Goal: Task Accomplishment & Management: Complete application form

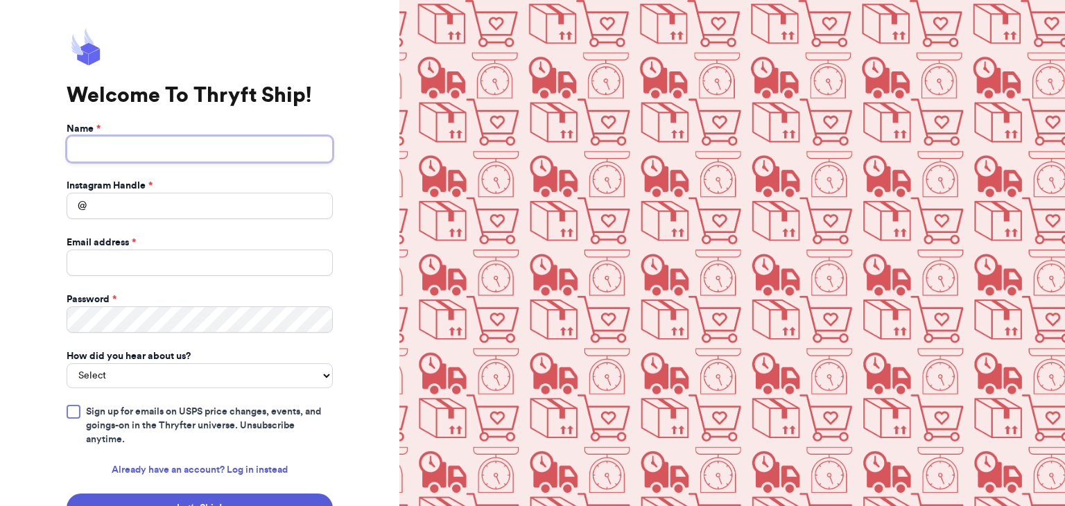
click at [302, 150] on input "Name *" at bounding box center [200, 149] width 266 height 26
drag, startPoint x: 186, startPoint y: 144, endPoint x: 46, endPoint y: 148, distance: 139.4
click at [46, 148] on div "Welcome To Thryft Ship! Name * Mariahs_Closet.Hi Instagram Handle * @ Email add…" at bounding box center [199, 283] width 399 height 567
type input "Mariahs_Closet.Hi"
click at [164, 211] on input "Instagram Handle *" at bounding box center [200, 206] width 266 height 26
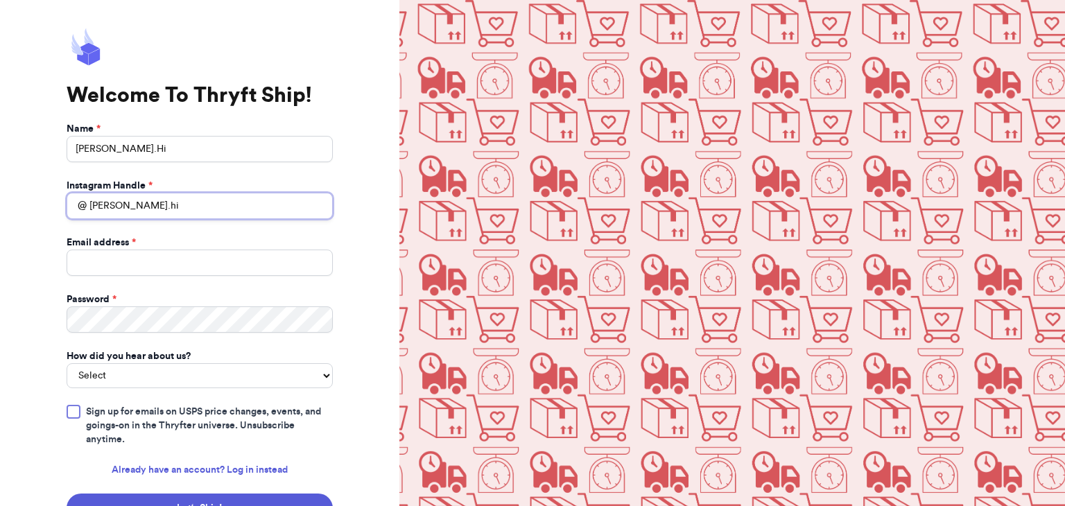
type input "[PERSON_NAME].hi"
click at [82, 265] on input "Email address *" at bounding box center [200, 263] width 266 height 26
type input "mariahnwcastro@live.com"
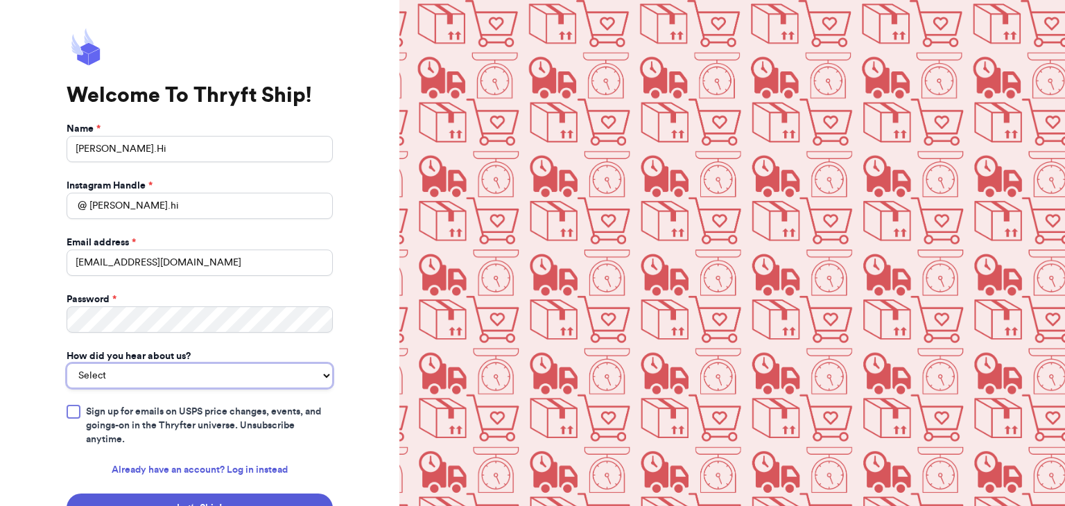
click at [188, 372] on select "Select You reached out to me directly I saw another business post about Thryft …" at bounding box center [200, 375] width 266 height 25
click at [67, 363] on select "Select You reached out to me directly I saw another business post about Thryft …" at bounding box center [200, 375] width 266 height 25
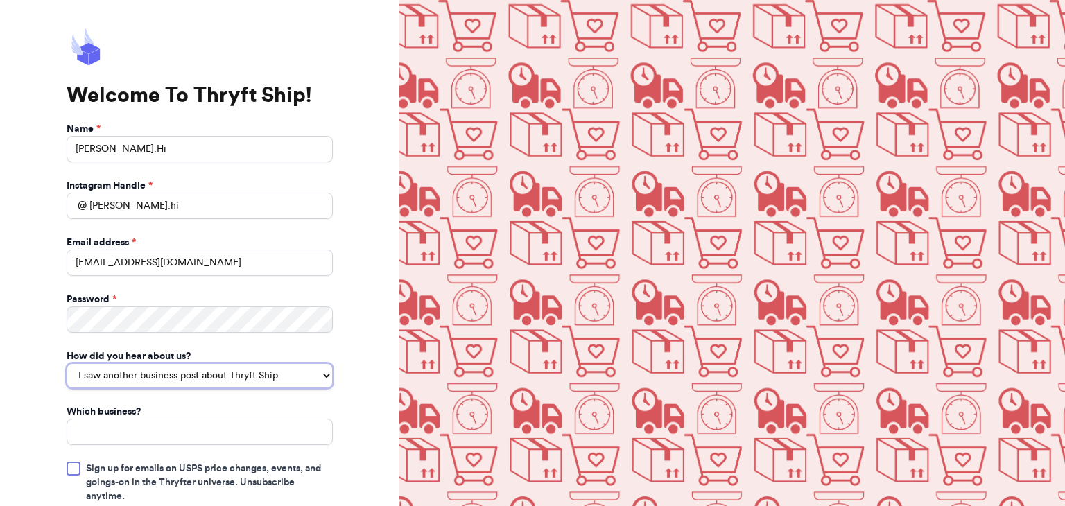
click at [155, 378] on select "You reached out to me directly I saw another business post about Thryft Ship I …" at bounding box center [200, 375] width 266 height 25
select select "bought_from_user"
click at [67, 363] on select "You reached out to me directly I saw another business post about Thryft Ship I …" at bounding box center [200, 375] width 266 height 25
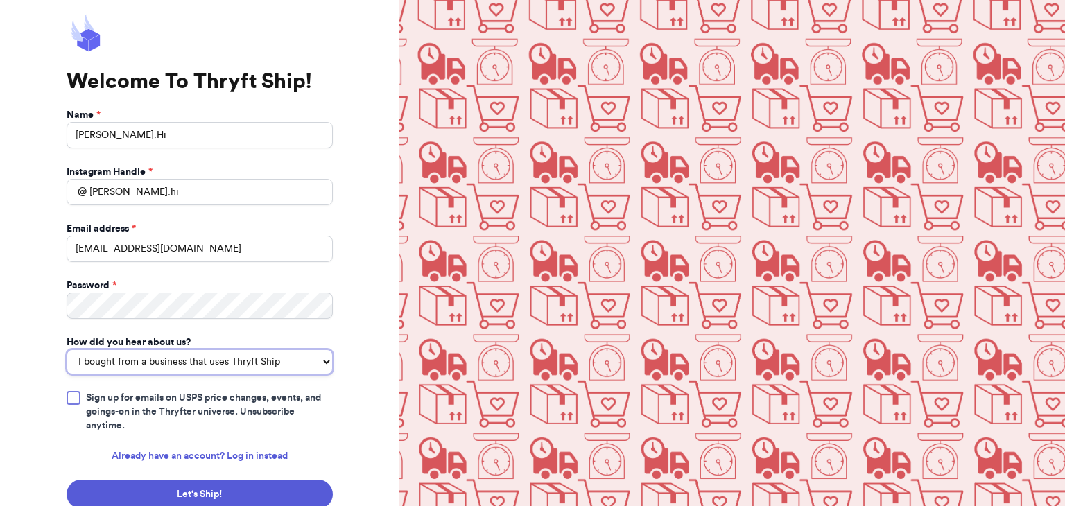
scroll to position [59, 0]
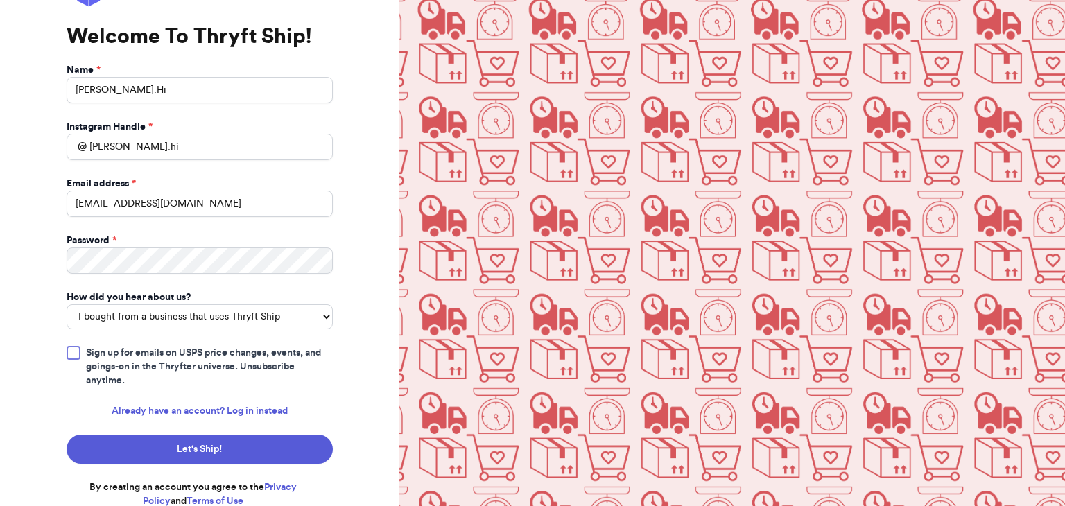
drag, startPoint x: 78, startPoint y: 354, endPoint x: 73, endPoint y: 365, distance: 12.1
click at [78, 354] on div at bounding box center [74, 353] width 14 height 14
click at [0, 0] on input "Sign up for emails on USPS price changes, events, and goings-on in the Thryfter…" at bounding box center [0, 0] width 0 height 0
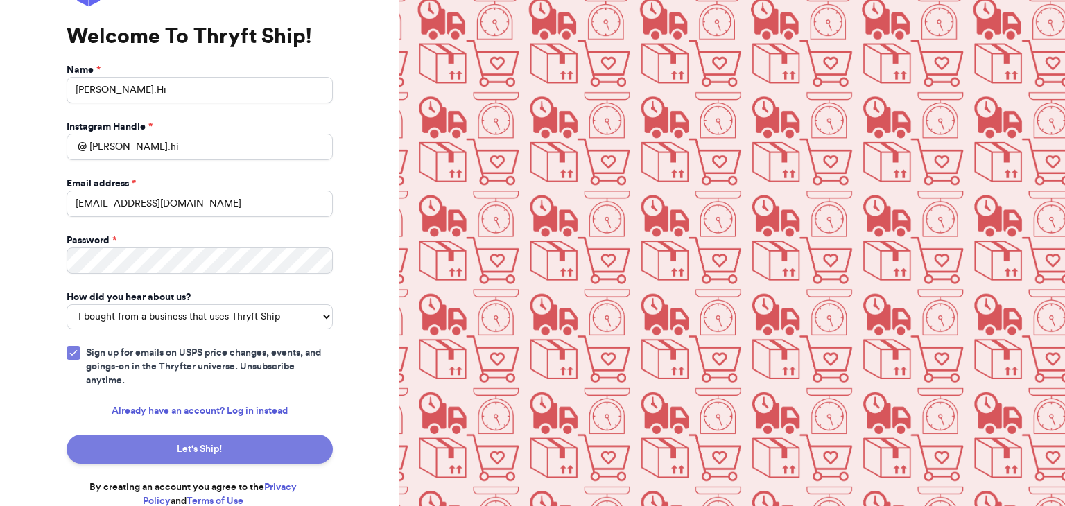
click at [216, 446] on button "Let‘s Ship!" at bounding box center [200, 449] width 266 height 29
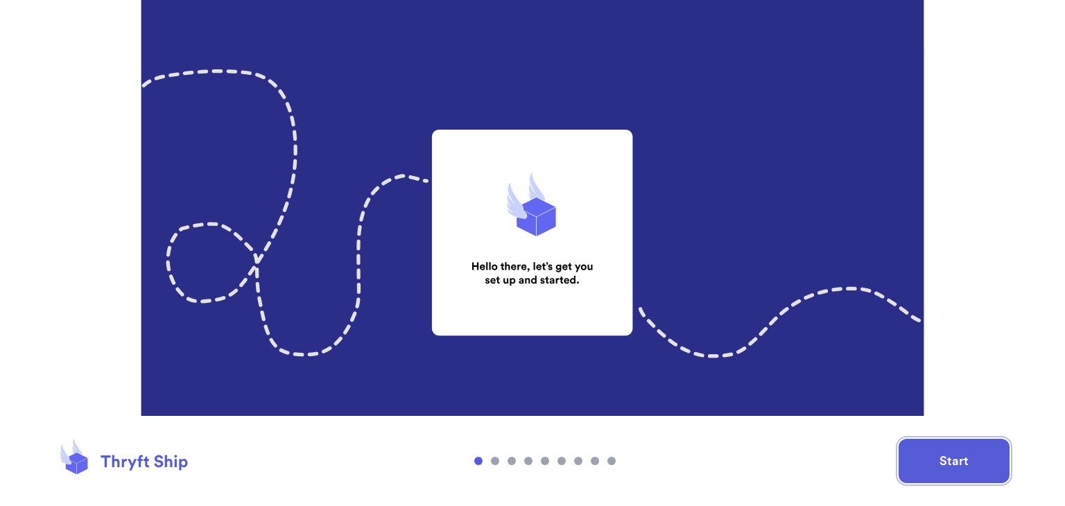
click at [910, 451] on button "Start" at bounding box center [953, 461] width 111 height 44
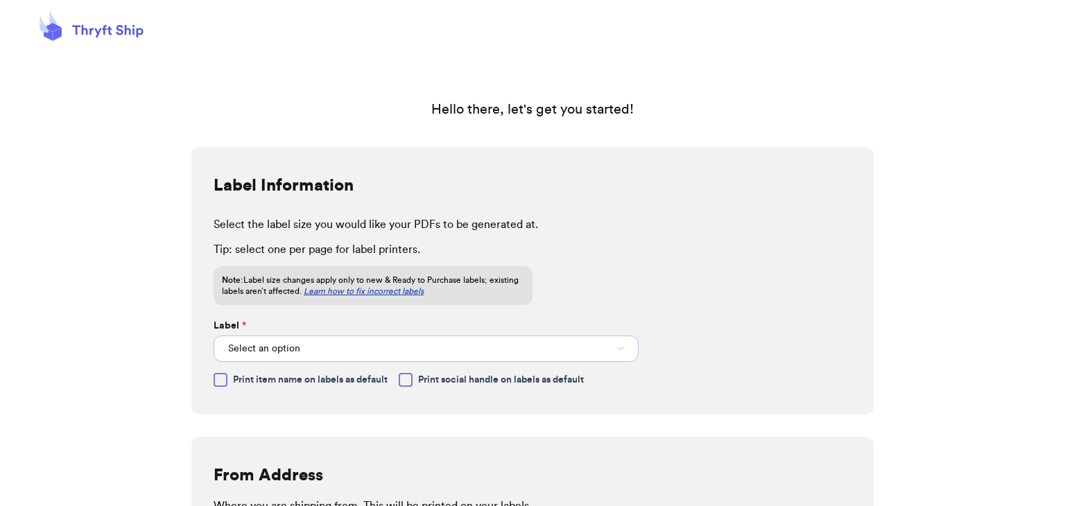
click at [377, 353] on button "Select an option" at bounding box center [426, 349] width 425 height 26
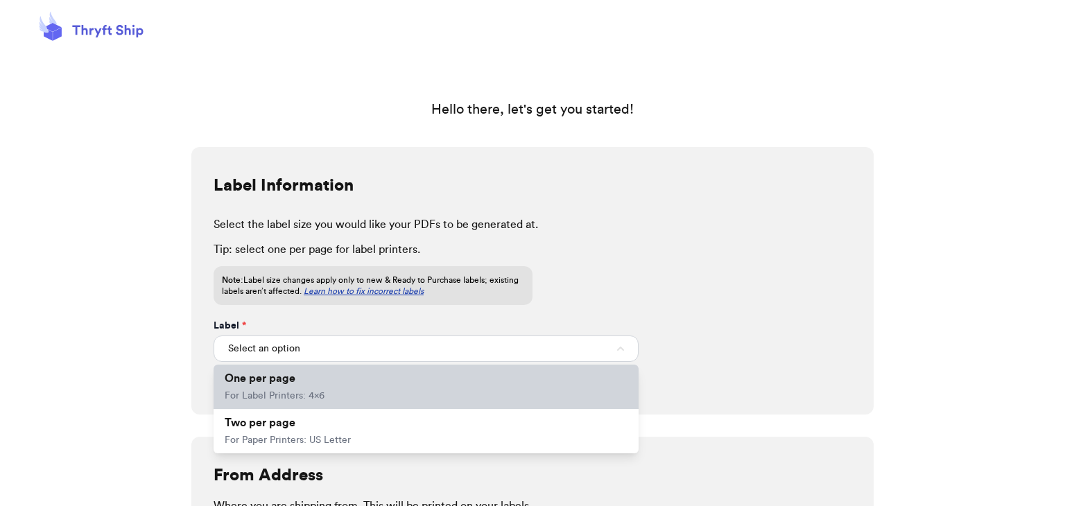
click at [322, 391] on span "For Label Printers: 4x6" at bounding box center [275, 396] width 100 height 10
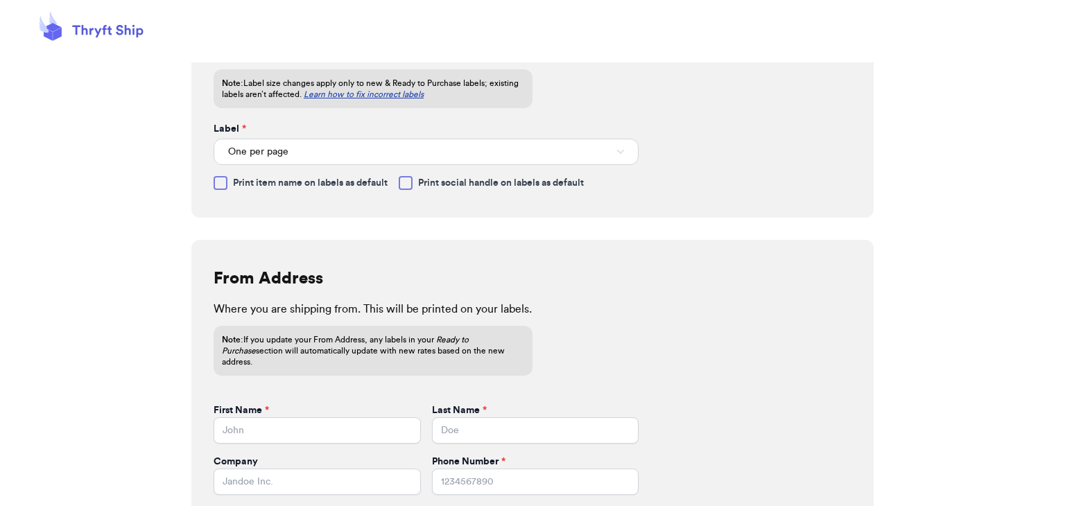
scroll to position [197, 0]
click at [302, 418] on input "First Name *" at bounding box center [317, 430] width 207 height 26
type input "Mariahs_Closet."
click at [469, 417] on input "Last Name *" at bounding box center [535, 430] width 207 height 26
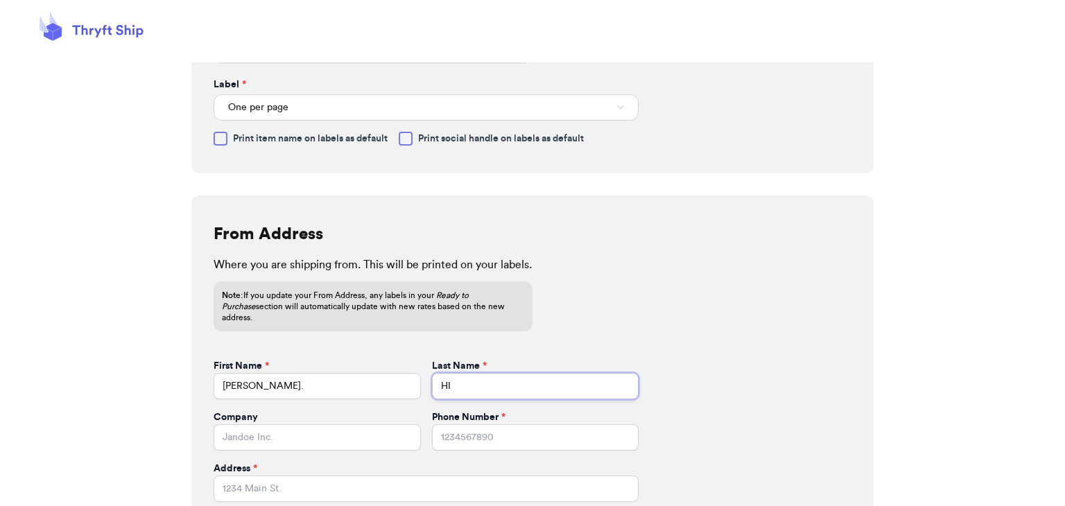
scroll to position [268, 0]
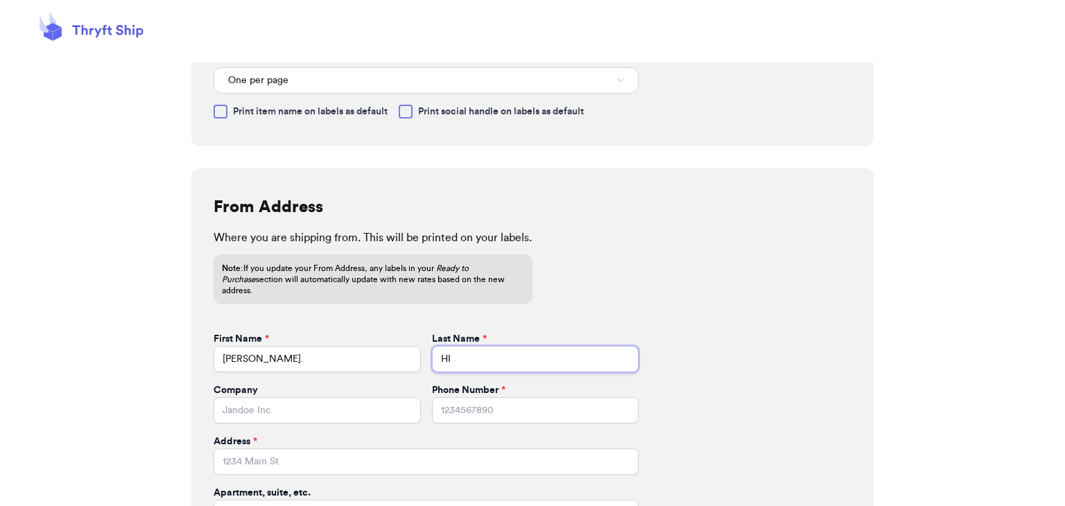
type input "HI"
drag, startPoint x: 467, startPoint y: 381, endPoint x: 472, endPoint y: 388, distance: 8.9
click at [467, 383] on label "Phone Number *" at bounding box center [468, 390] width 73 height 14
click at [467, 397] on input "Phone Number *" at bounding box center [535, 410] width 207 height 26
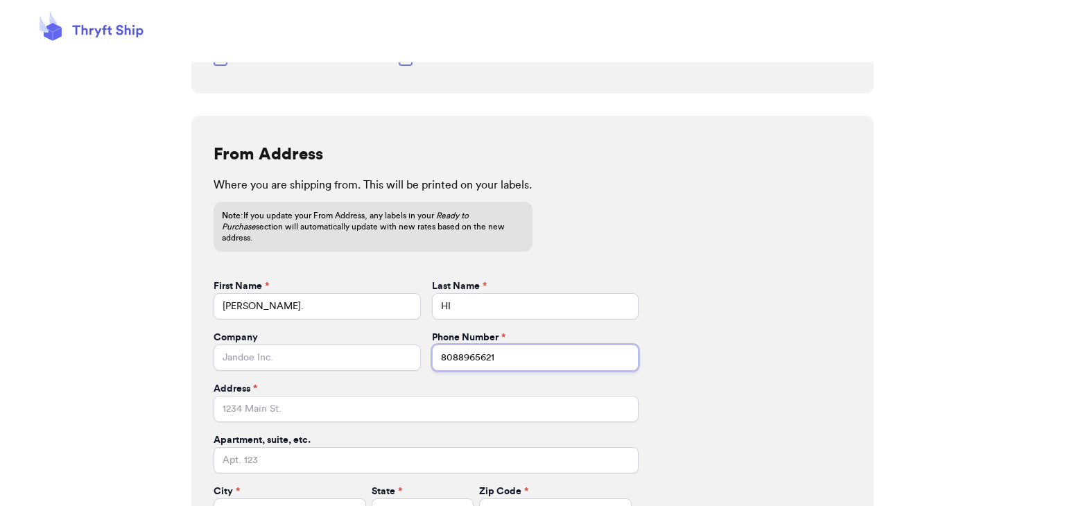
scroll to position [323, 0]
type input "8088965621"
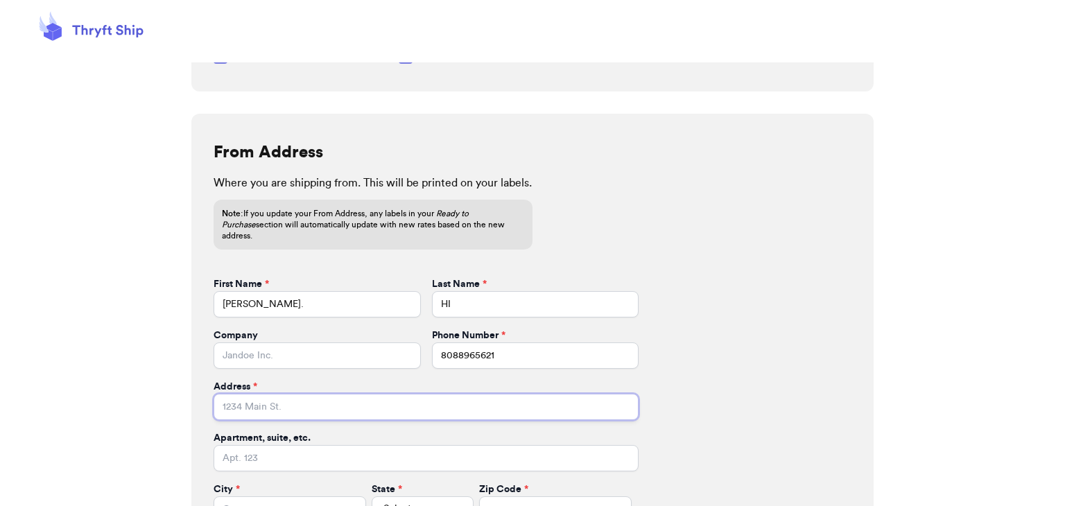
click at [324, 394] on input "Address *" at bounding box center [426, 407] width 425 height 26
type input "1481 Mona Loop"
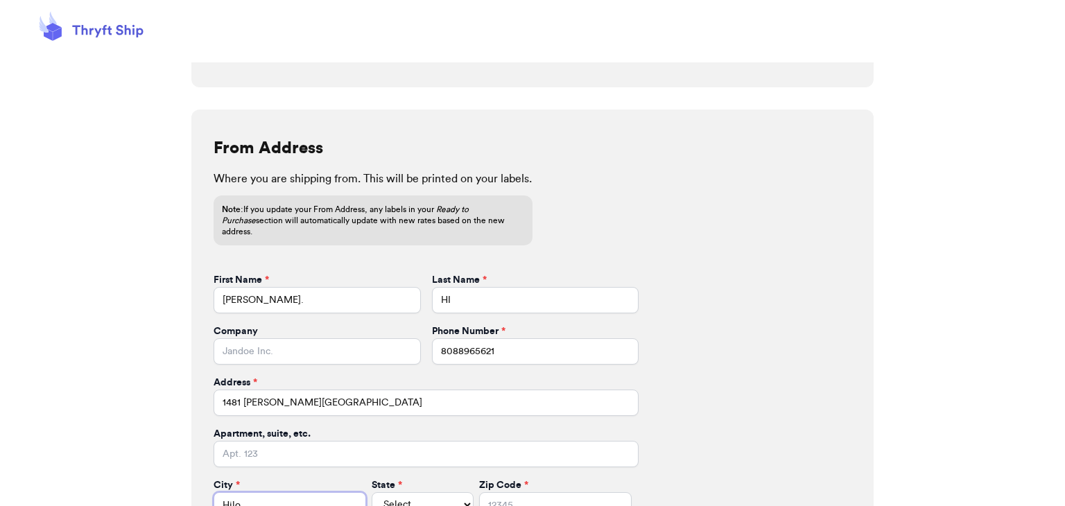
type input "Hilo"
select select "HI"
type input "96720"
drag, startPoint x: 297, startPoint y: 389, endPoint x: 171, endPoint y: 393, distance: 126.9
click at [171, 393] on div "Label Information Select the label size you would like your PDFs to be generate…" at bounding box center [532, 194] width 1065 height 749
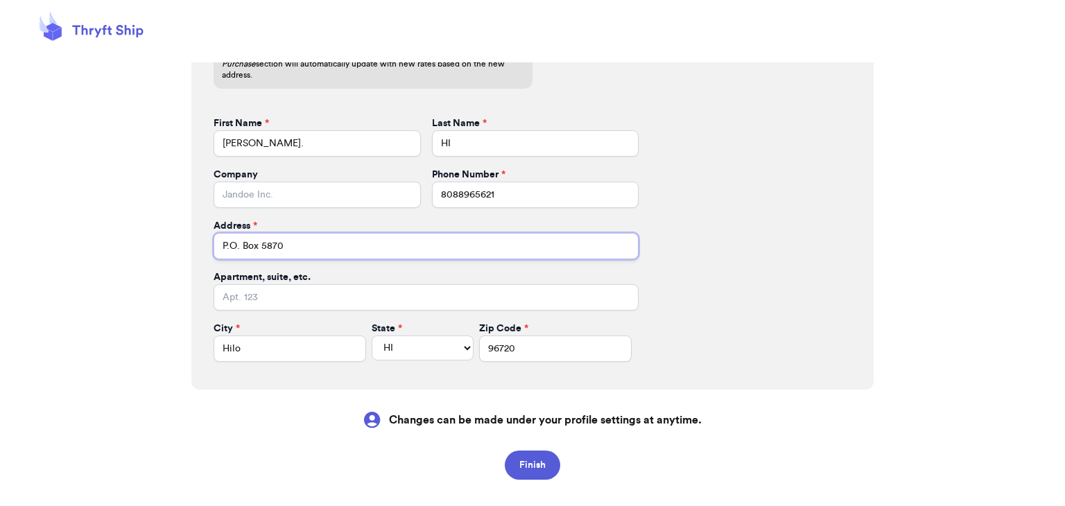
scroll to position [489, 0]
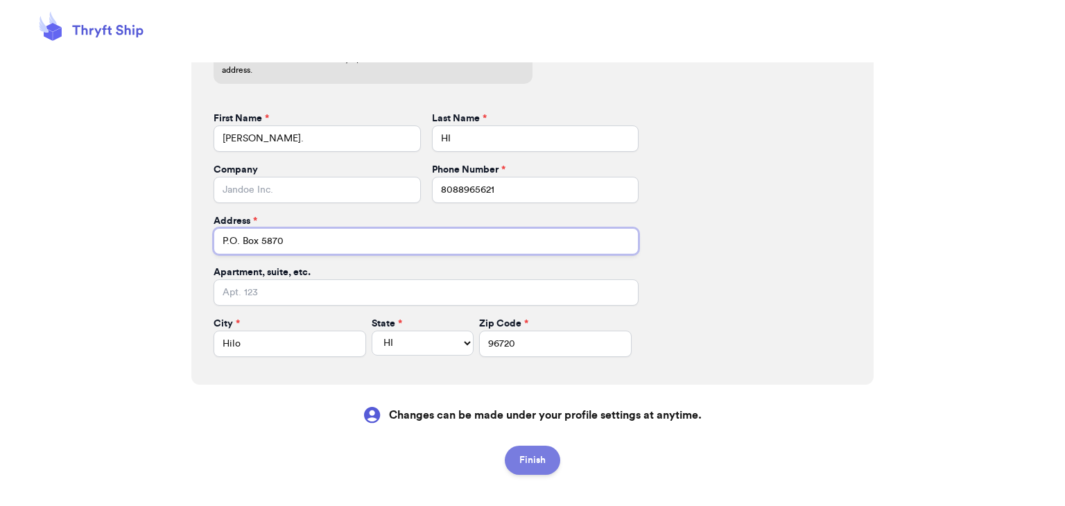
type input "P.O. Box 5870"
click at [545, 453] on button "Finish" at bounding box center [532, 460] width 55 height 29
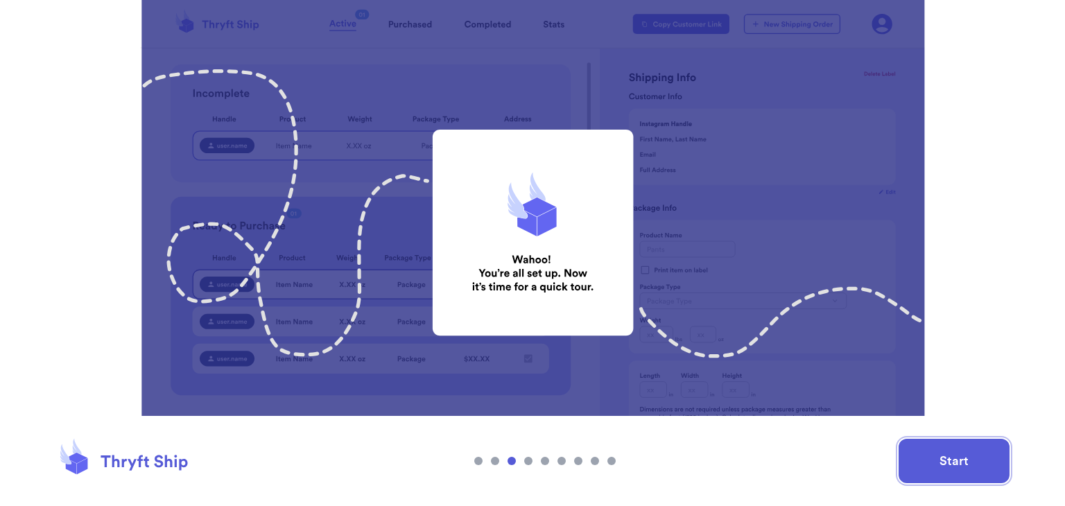
click at [954, 459] on button "Start" at bounding box center [953, 461] width 111 height 44
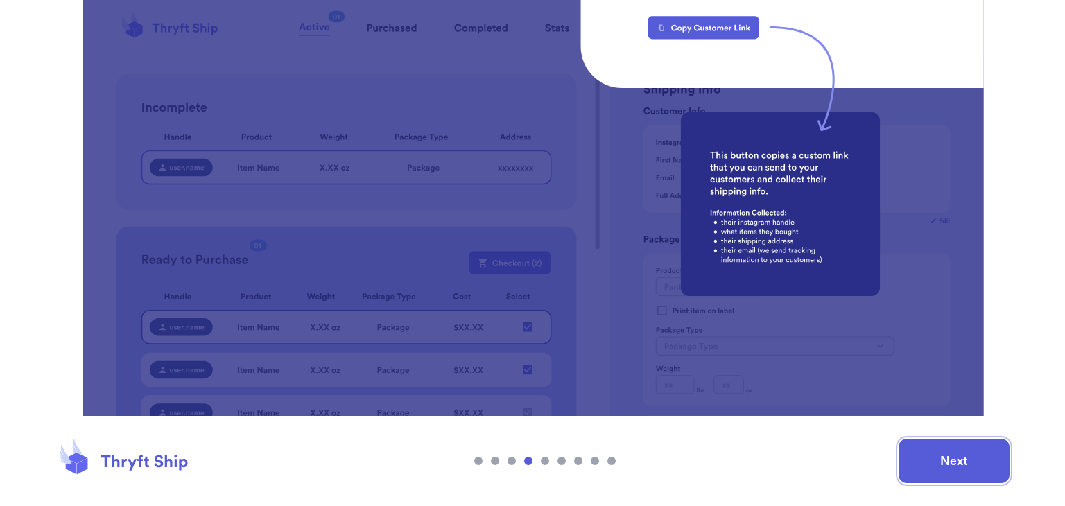
click at [944, 443] on button "Next" at bounding box center [953, 461] width 111 height 44
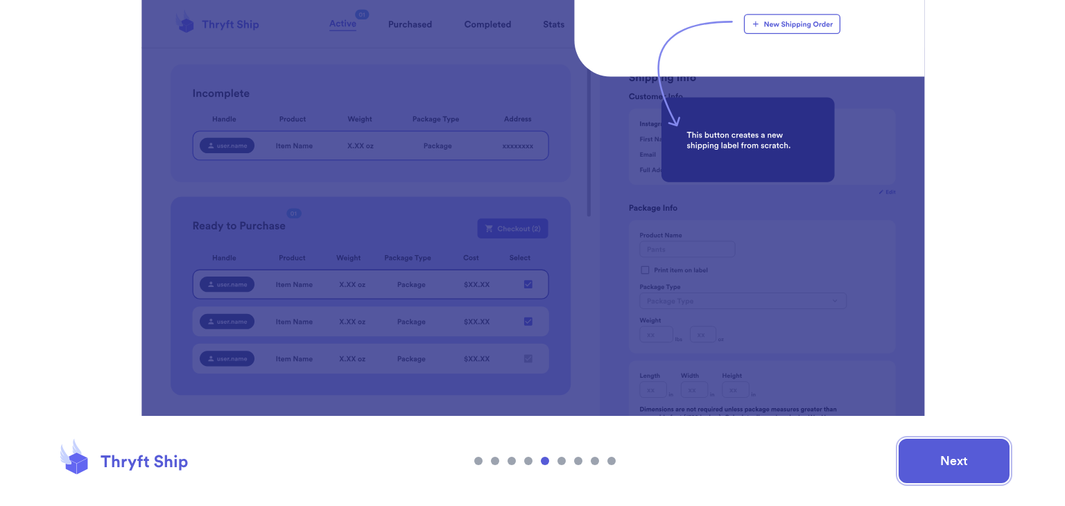
click at [923, 463] on button "Next" at bounding box center [953, 461] width 111 height 44
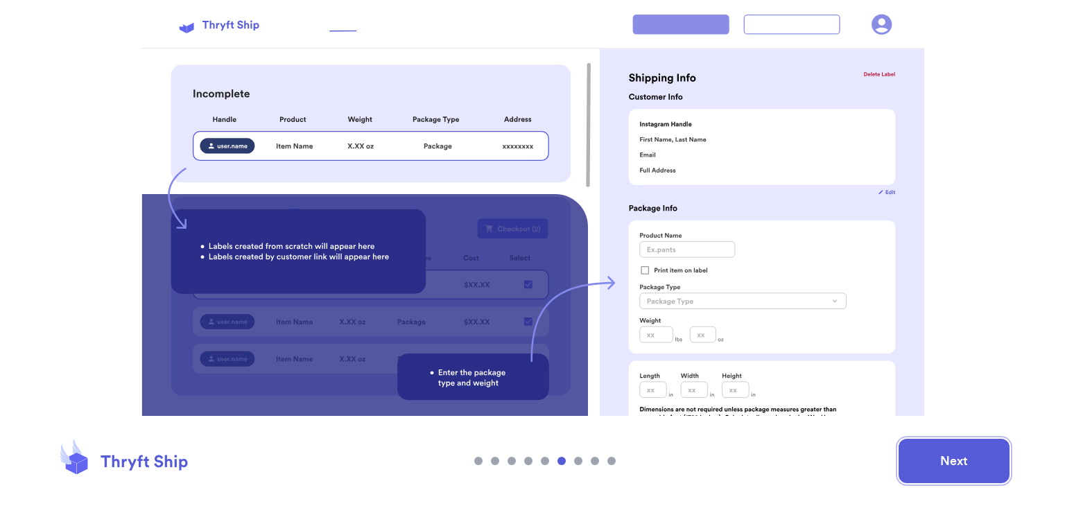
click at [955, 462] on button "Next" at bounding box center [953, 461] width 111 height 44
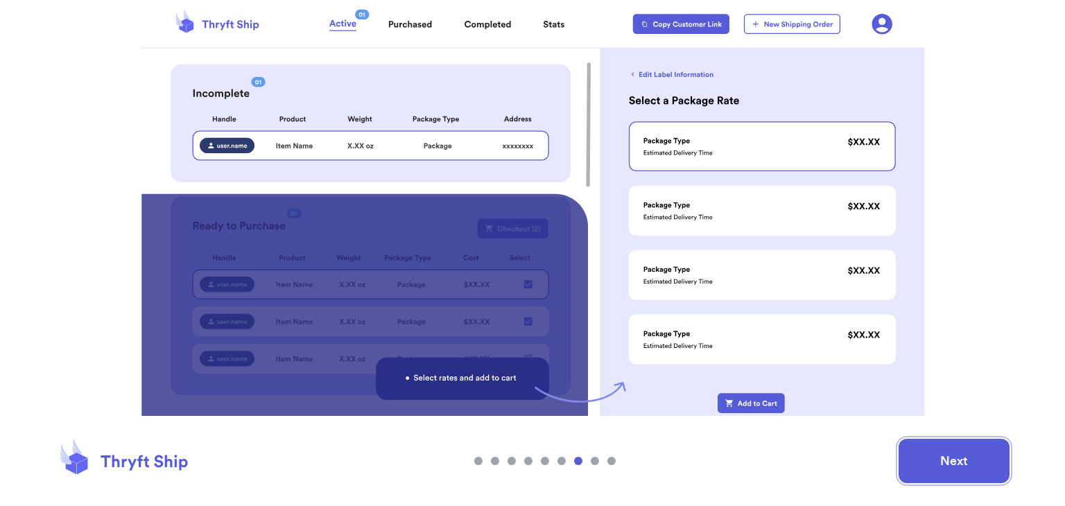
click at [970, 453] on button "Next" at bounding box center [953, 461] width 111 height 44
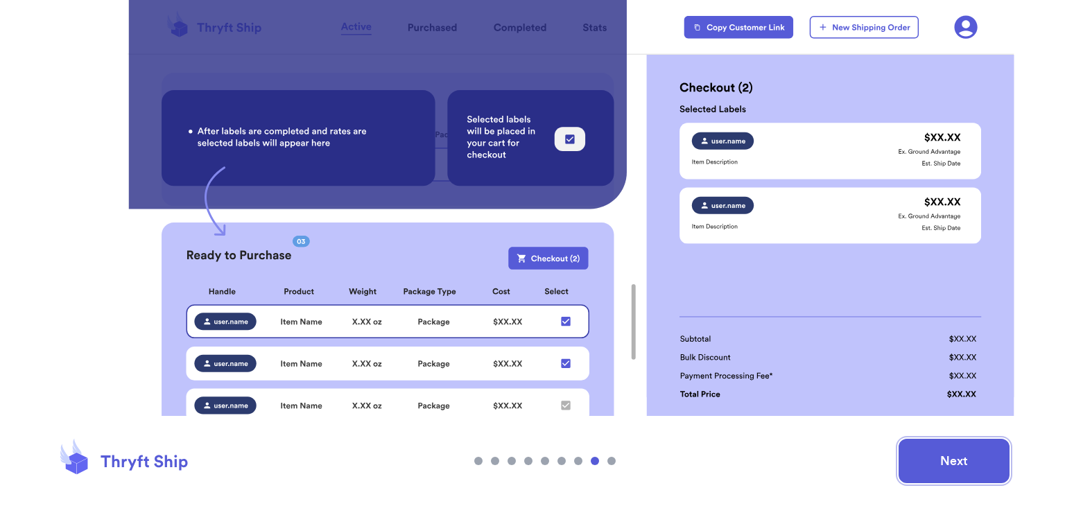
click at [946, 471] on button "Next" at bounding box center [953, 461] width 111 height 44
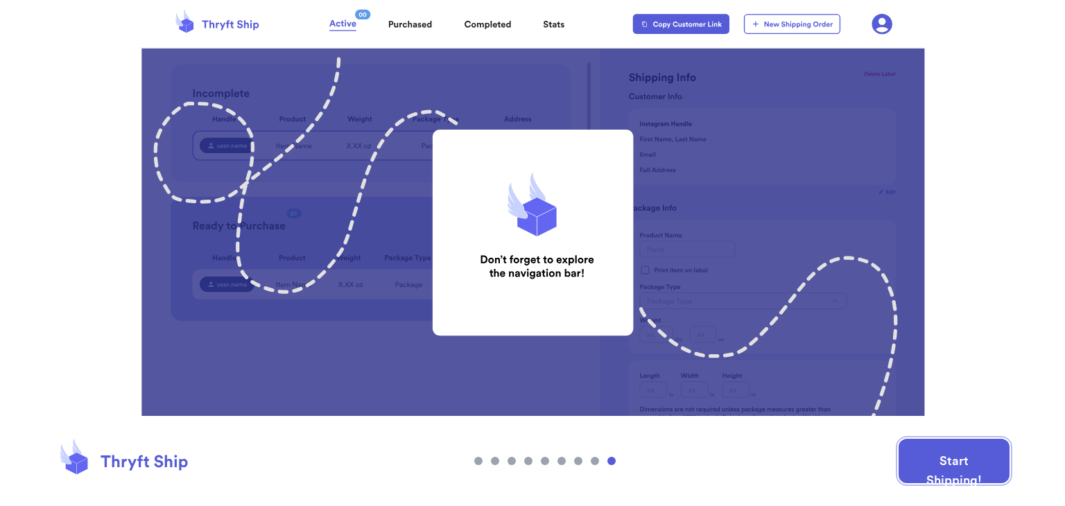
click at [950, 461] on button "Start Shipping!" at bounding box center [953, 461] width 111 height 44
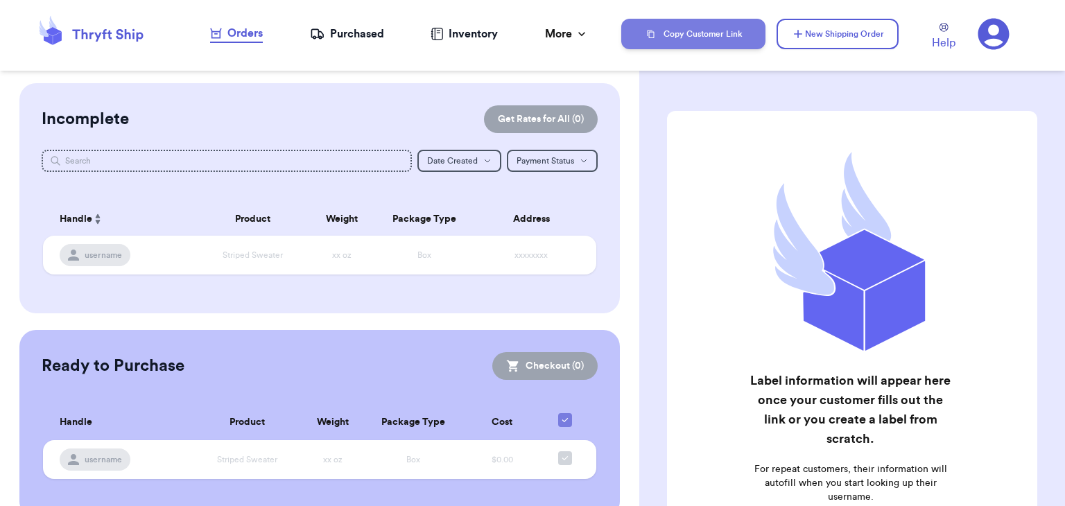
click at [677, 36] on button "Copy Customer Link" at bounding box center [693, 34] width 144 height 31
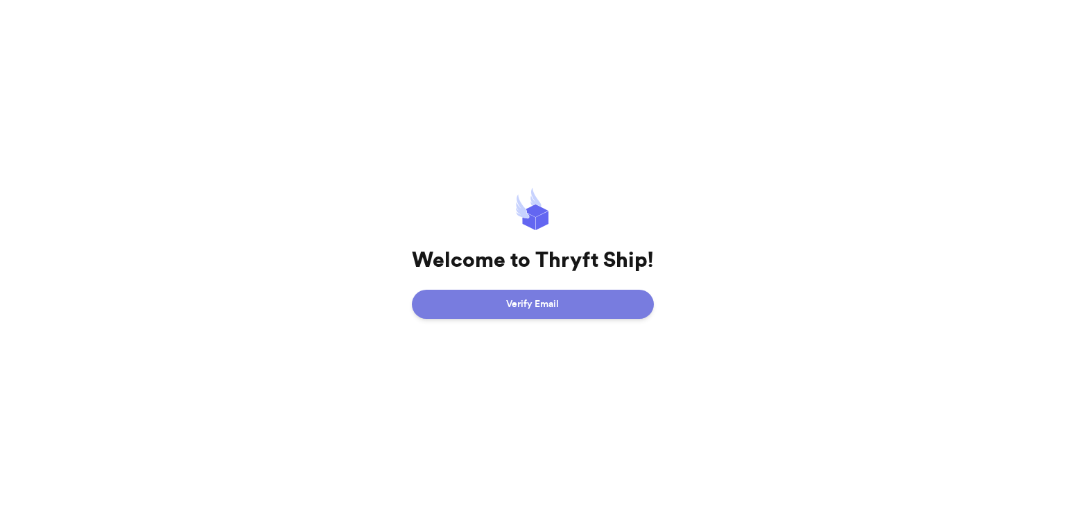
click at [601, 302] on button "Verify Email" at bounding box center [533, 304] width 242 height 29
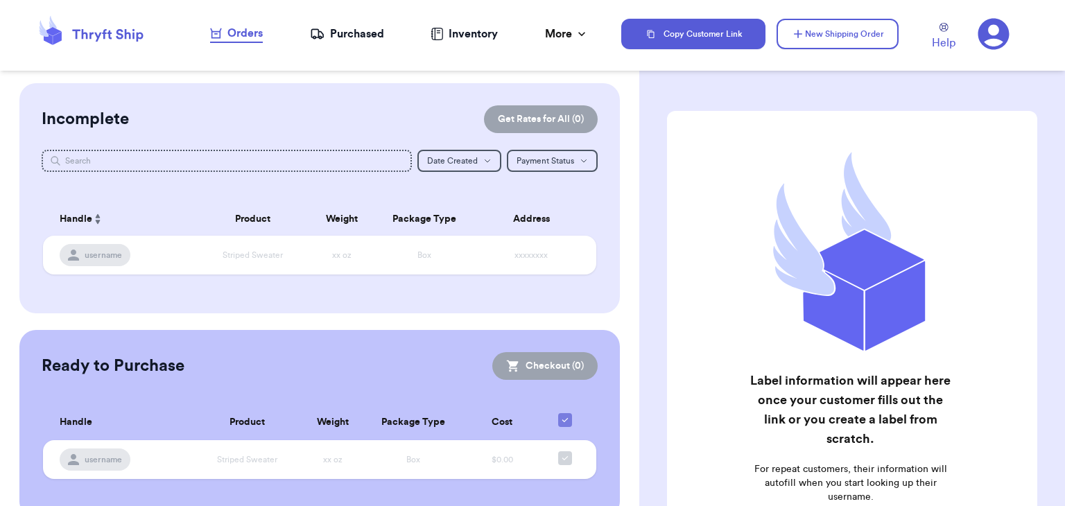
click at [992, 37] on icon at bounding box center [993, 34] width 31 height 31
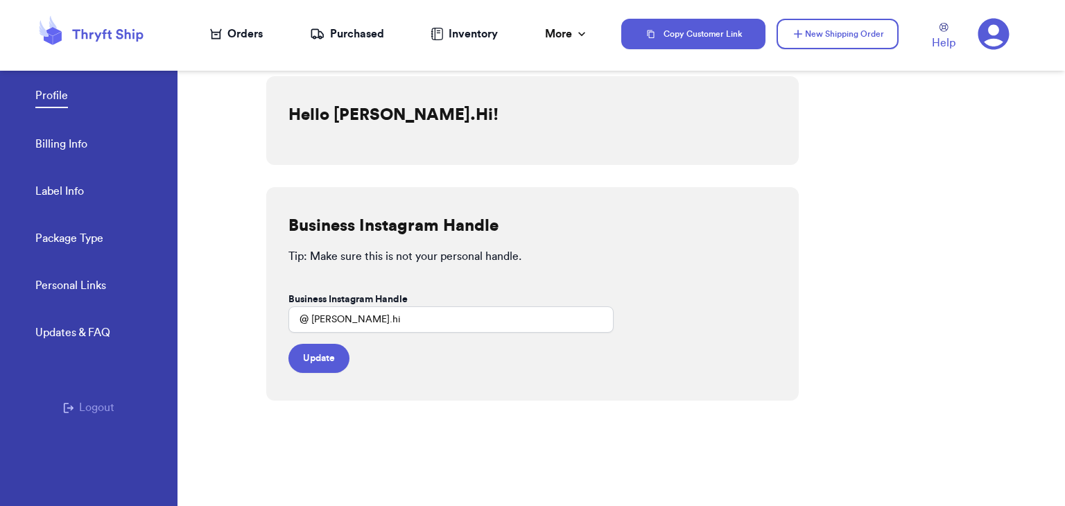
click at [62, 103] on link "Profile" at bounding box center [51, 97] width 33 height 21
click at [994, 38] on icon at bounding box center [993, 34] width 31 height 31
click at [482, 33] on div "Inventory" at bounding box center [464, 34] width 67 height 17
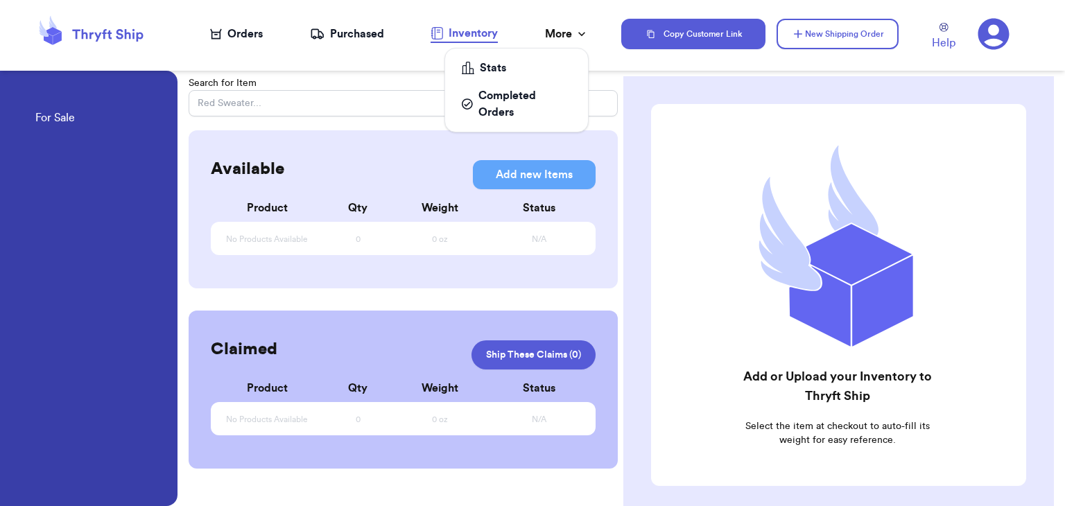
click at [577, 33] on icon at bounding box center [582, 34] width 14 height 14
click at [568, 33] on div "More" at bounding box center [567, 34] width 44 height 17
